Goal: Transaction & Acquisition: Subscribe to service/newsletter

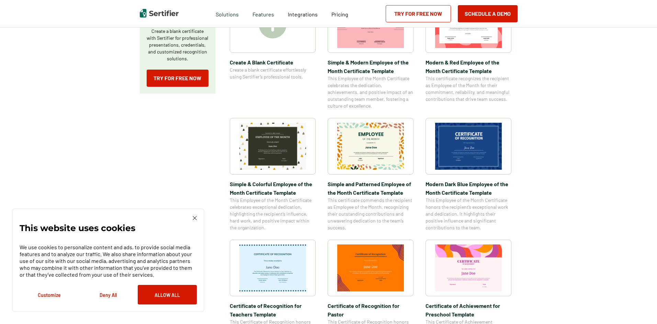
scroll to position [172, 0]
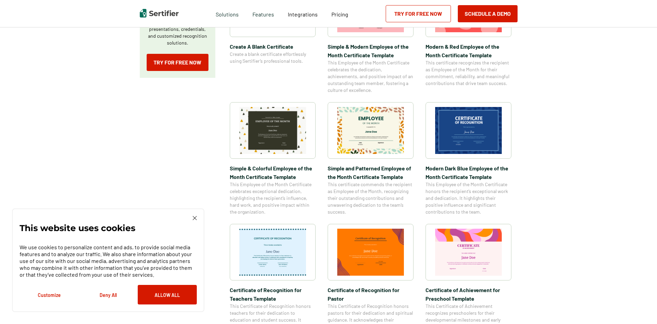
click at [194, 216] on div "This website uses cookies We use cookies to personalize content and ads, to pro…" at bounding box center [108, 261] width 192 height 104
click at [193, 218] on img at bounding box center [195, 218] width 4 height 4
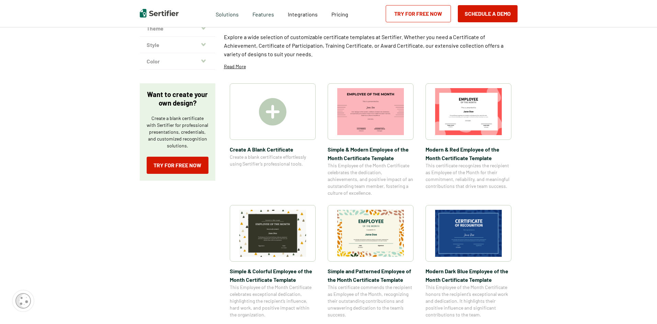
scroll to position [0, 0]
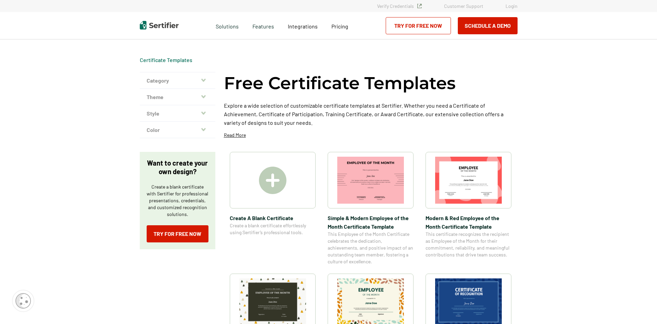
click at [204, 78] on icon "button" at bounding box center [203, 80] width 4 height 5
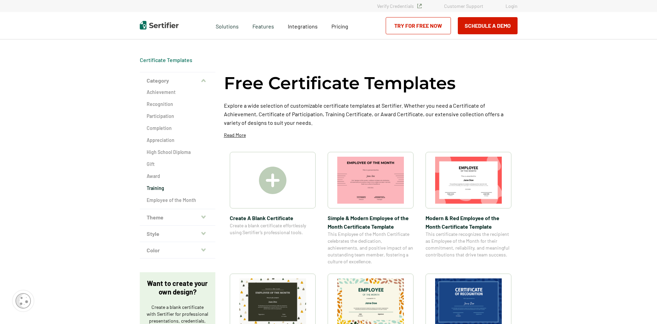
click at [157, 190] on h2 "Training" at bounding box center [178, 188] width 62 height 7
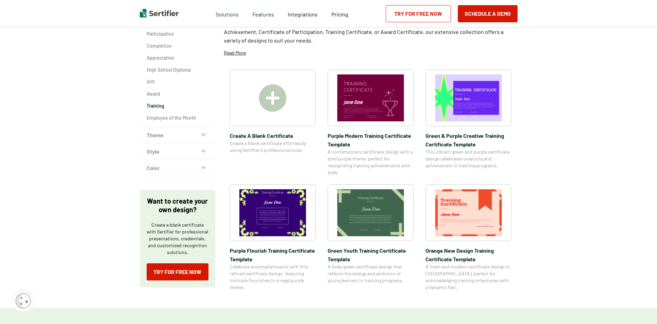
scroll to position [69, 0]
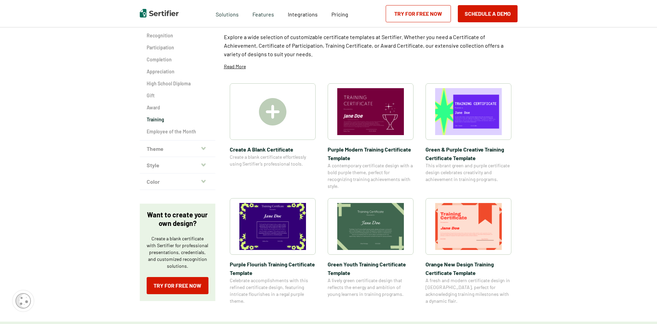
click at [271, 229] on img at bounding box center [272, 226] width 67 height 47
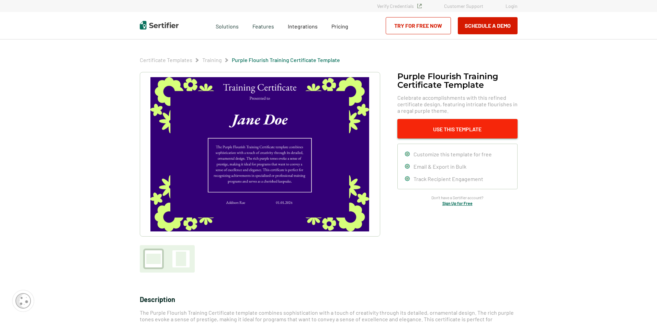
click at [429, 130] on button "Use This Template" at bounding box center [457, 129] width 120 height 20
click at [413, 21] on link "Try for Free Now" at bounding box center [418, 25] width 65 height 17
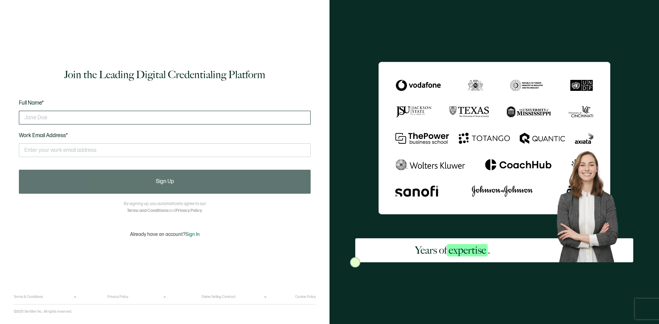
click at [84, 116] on input "text" at bounding box center [165, 118] width 292 height 14
type input "[PERSON_NAME]"
click at [83, 153] on input "text" at bounding box center [165, 151] width 292 height 14
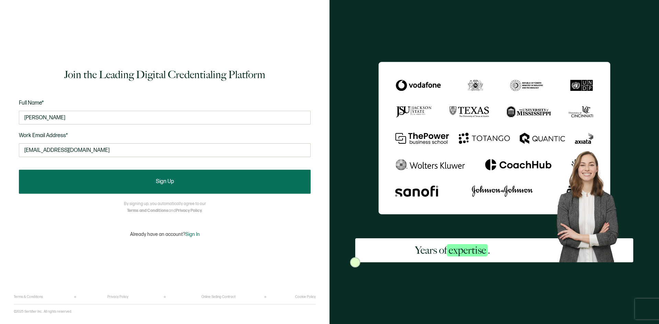
type input "[EMAIL_ADDRESS][DOMAIN_NAME]"
click at [102, 173] on button "Sign Up" at bounding box center [165, 182] width 292 height 24
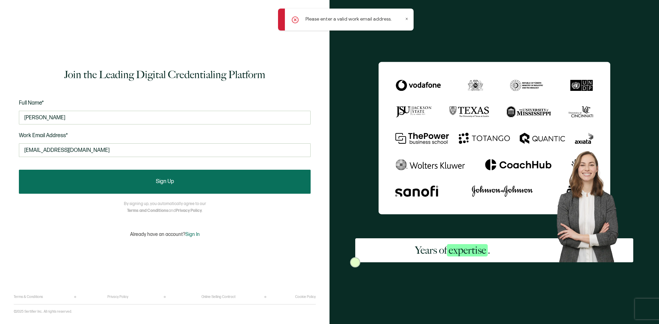
click at [127, 181] on button "Sign Up" at bounding box center [165, 182] width 292 height 24
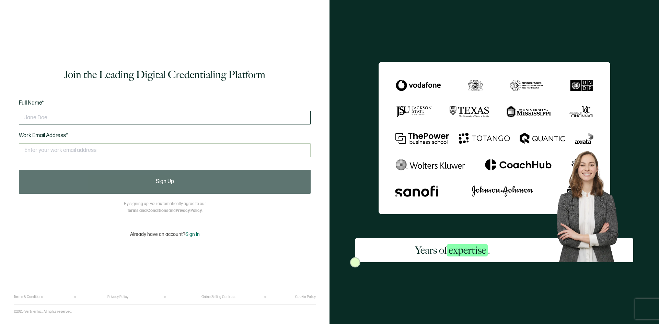
click at [59, 116] on input "text" at bounding box center [165, 118] width 292 height 14
drag, startPoint x: 59, startPoint y: 116, endPoint x: 38, endPoint y: 117, distance: 20.3
click at [38, 117] on input "text" at bounding box center [165, 118] width 292 height 14
type input "[PERSON_NAME]"
click at [44, 149] on input "text" at bounding box center [165, 151] width 292 height 14
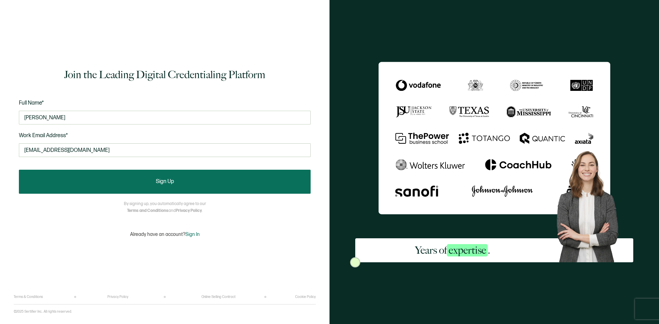
type input "[EMAIL_ADDRESS][DOMAIN_NAME]"
click at [53, 174] on button "Sign Up" at bounding box center [165, 182] width 292 height 24
